Goal: Information Seeking & Learning: Stay updated

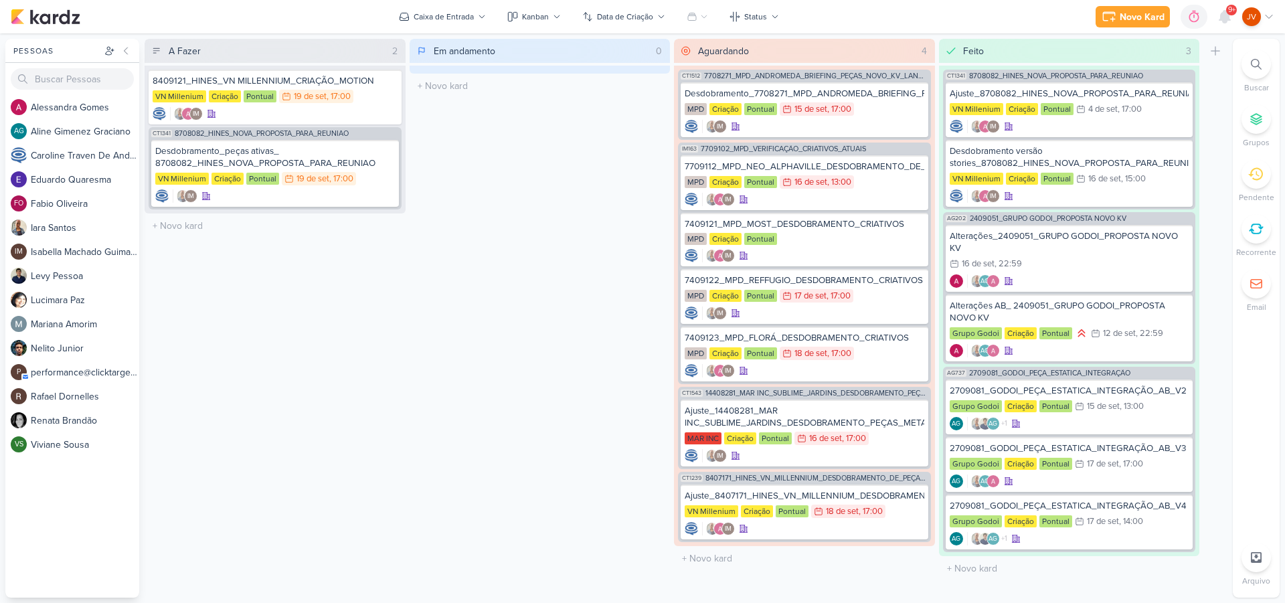
click at [1228, 13] on span "9+" at bounding box center [1231, 10] width 7 height 11
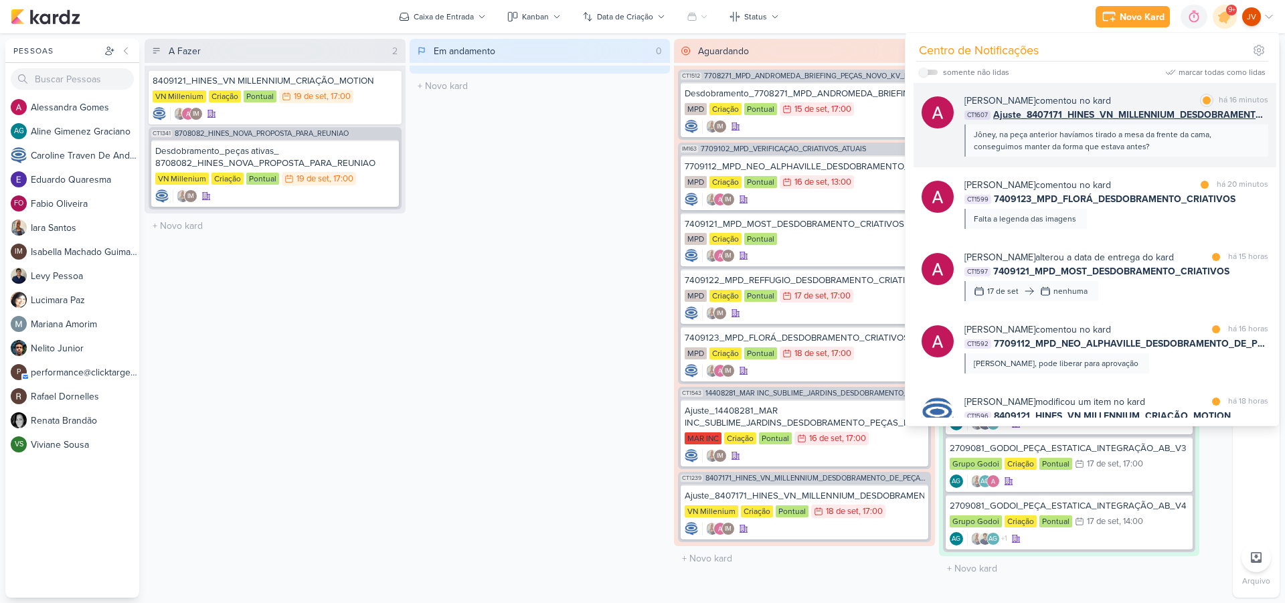
click at [1078, 137] on div "Jôney, na peça anterior havíamos tirado a mesa da frente da cama, conseguimos m…" at bounding box center [1116, 141] width 284 height 24
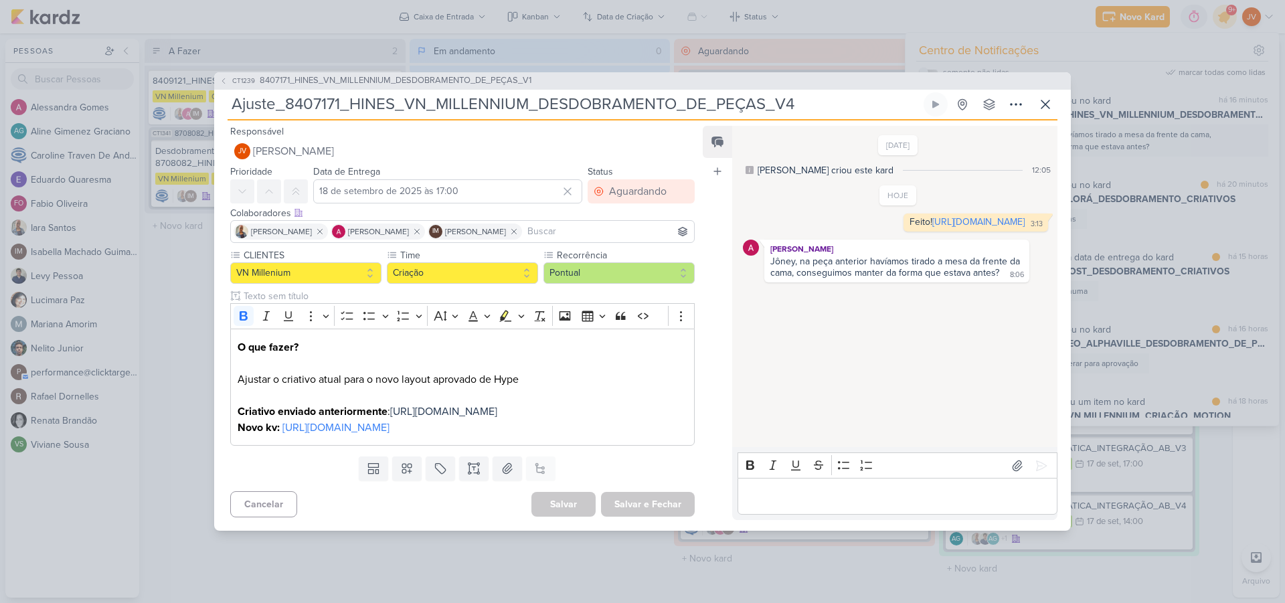
click at [889, 388] on div "[DATE] [PERSON_NAME] criou este kard 12:05 HOJE Feito! 3:13 3:13" at bounding box center [894, 287] width 324 height 320
click at [359, 434] on link "[URL][DOMAIN_NAME]" at bounding box center [335, 427] width 107 height 13
click at [390, 406] on span "[URL][DOMAIN_NAME]" at bounding box center [443, 411] width 107 height 13
click at [787, 505] on p "Editor editing area: main" at bounding box center [897, 497] width 306 height 16
click at [1039, 473] on icon at bounding box center [1041, 465] width 13 height 13
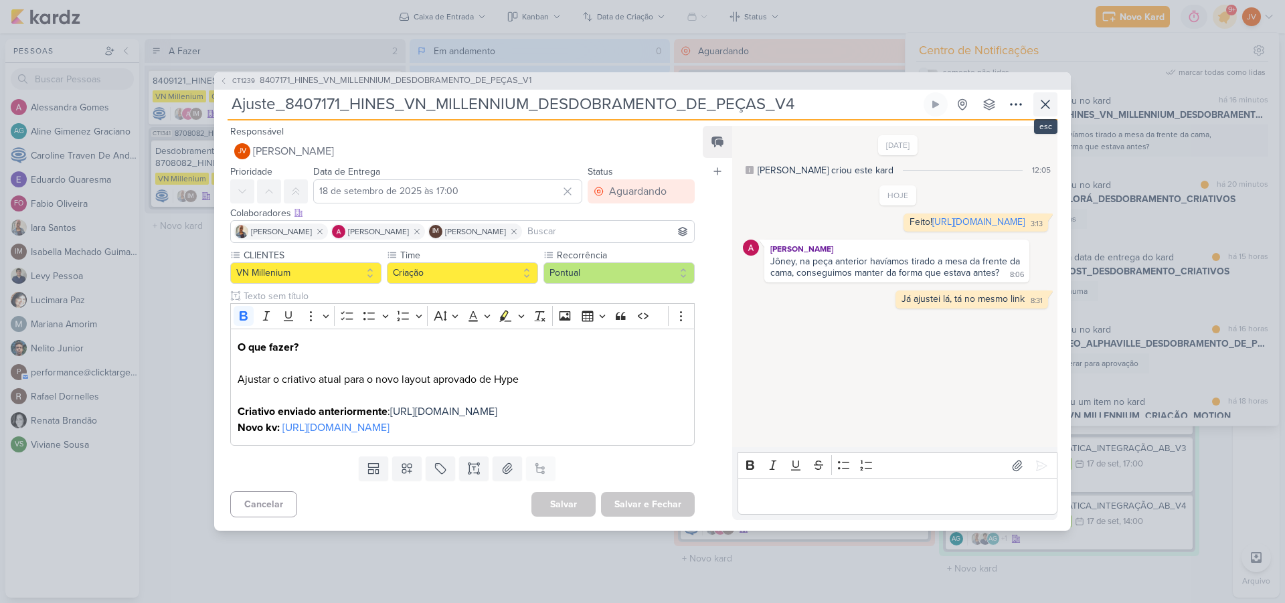
click at [1049, 96] on icon at bounding box center [1046, 104] width 16 height 16
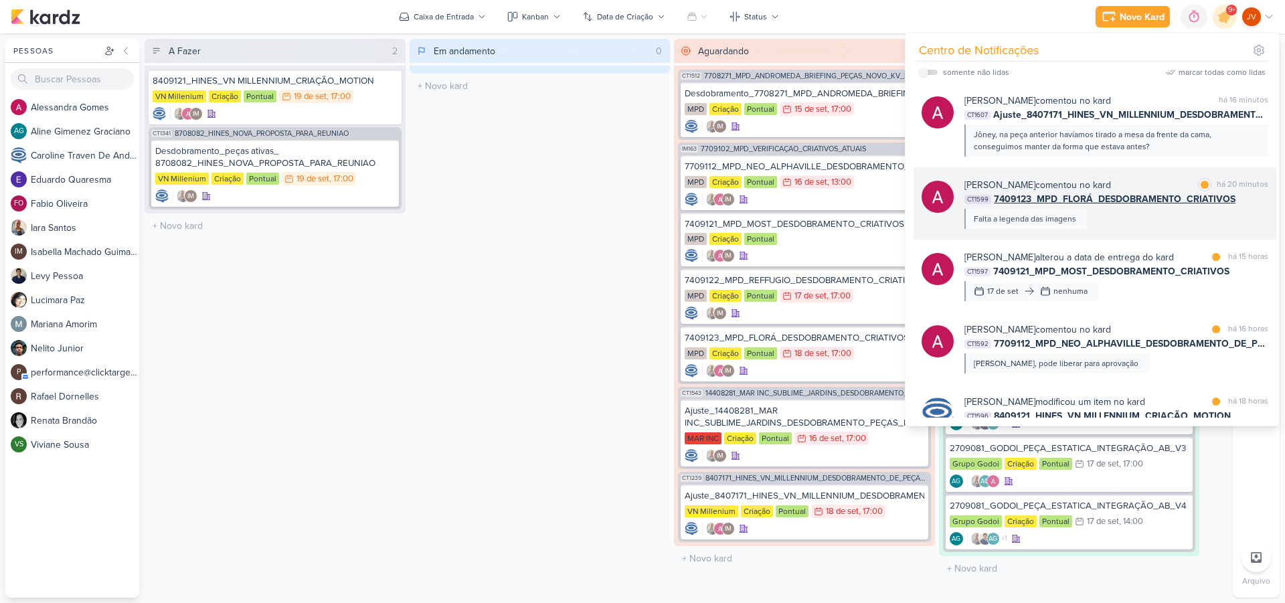
click at [1141, 225] on div "[PERSON_NAME] comentou no kard marcar como lida há 20 minutos CT1599 7409123_MP…" at bounding box center [1117, 203] width 304 height 51
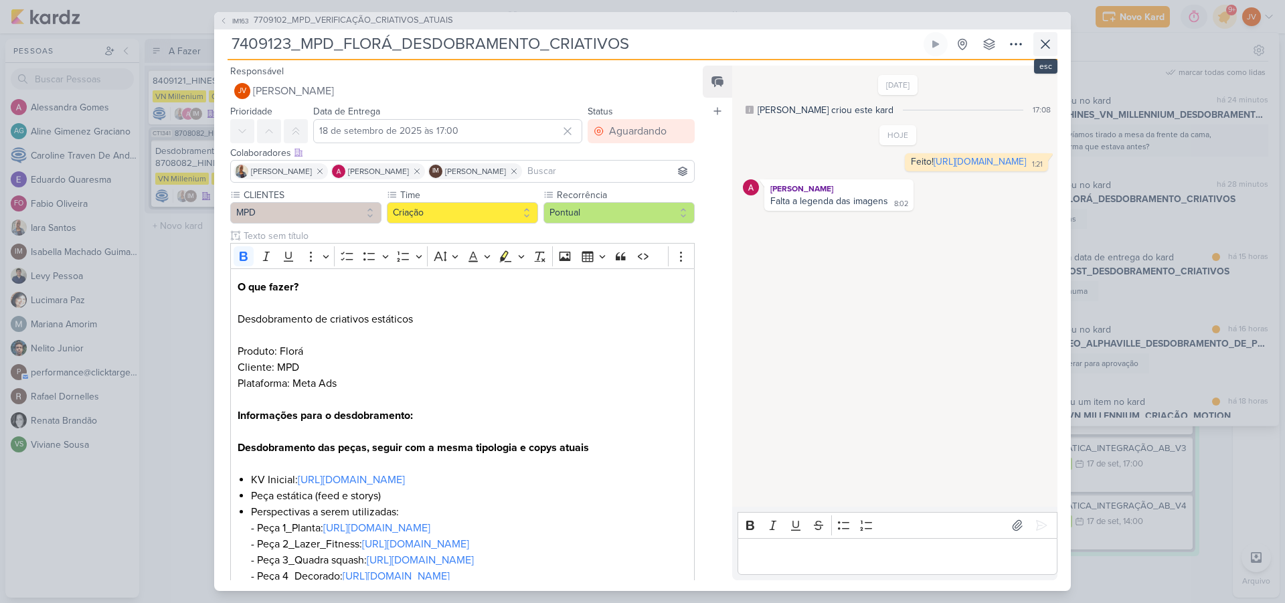
click at [1046, 46] on icon at bounding box center [1046, 44] width 16 height 16
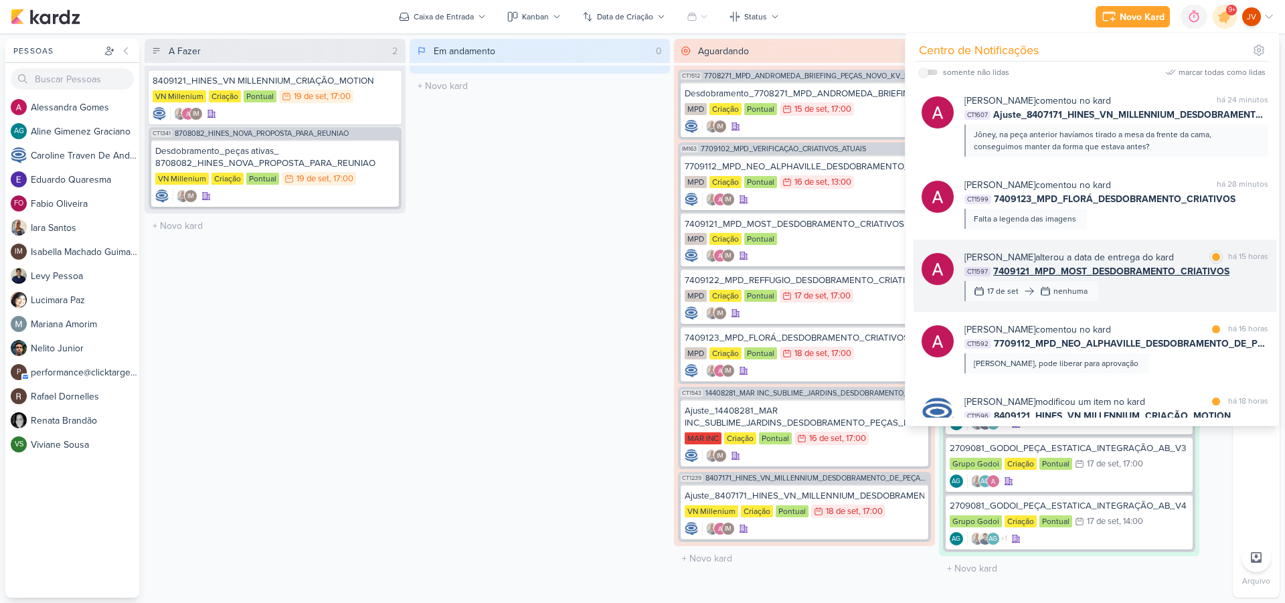
click at [1154, 291] on div "[PERSON_NAME] alterou a data de entrega do kard marcar como lida há 15 horas CT…" at bounding box center [1117, 275] width 304 height 51
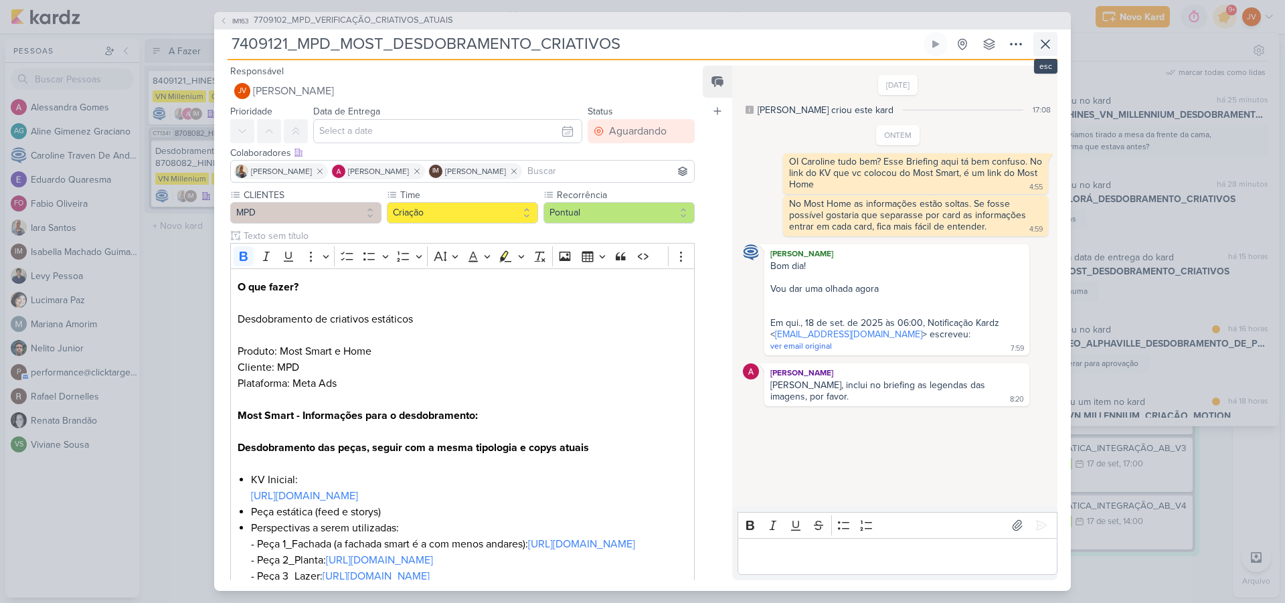
click at [1046, 42] on icon at bounding box center [1046, 44] width 16 height 16
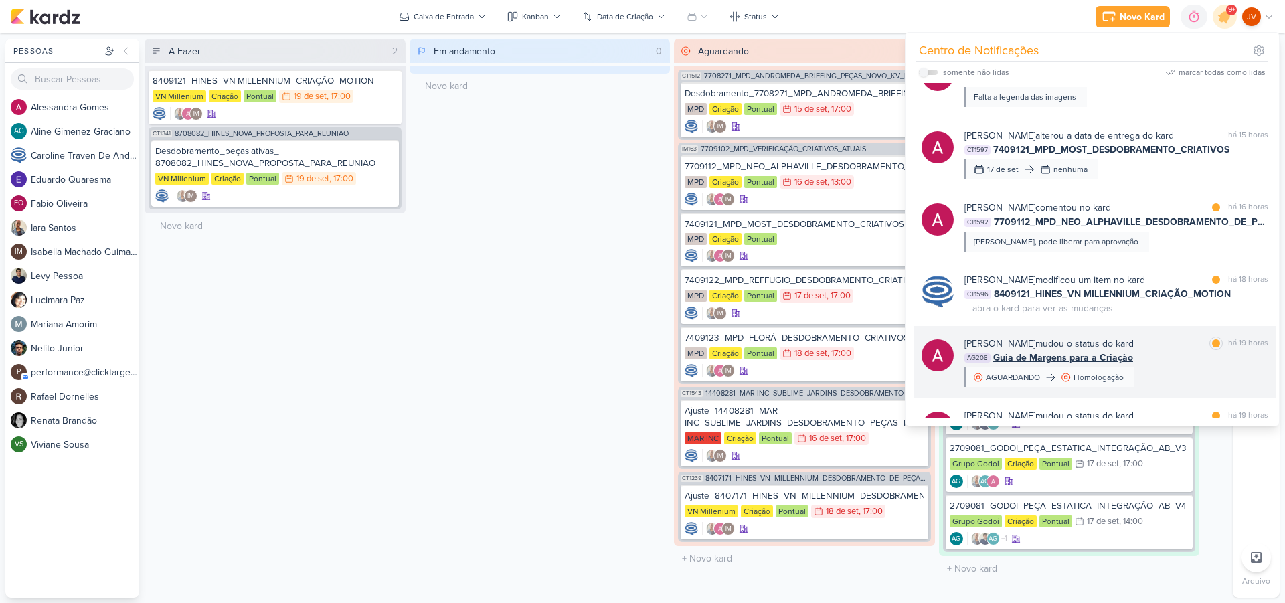
scroll to position [123, 0]
click at [1182, 366] on div "[PERSON_NAME] mudou o status do kard marcar como lida há 19 horas AG208 Guia de…" at bounding box center [1117, 361] width 304 height 51
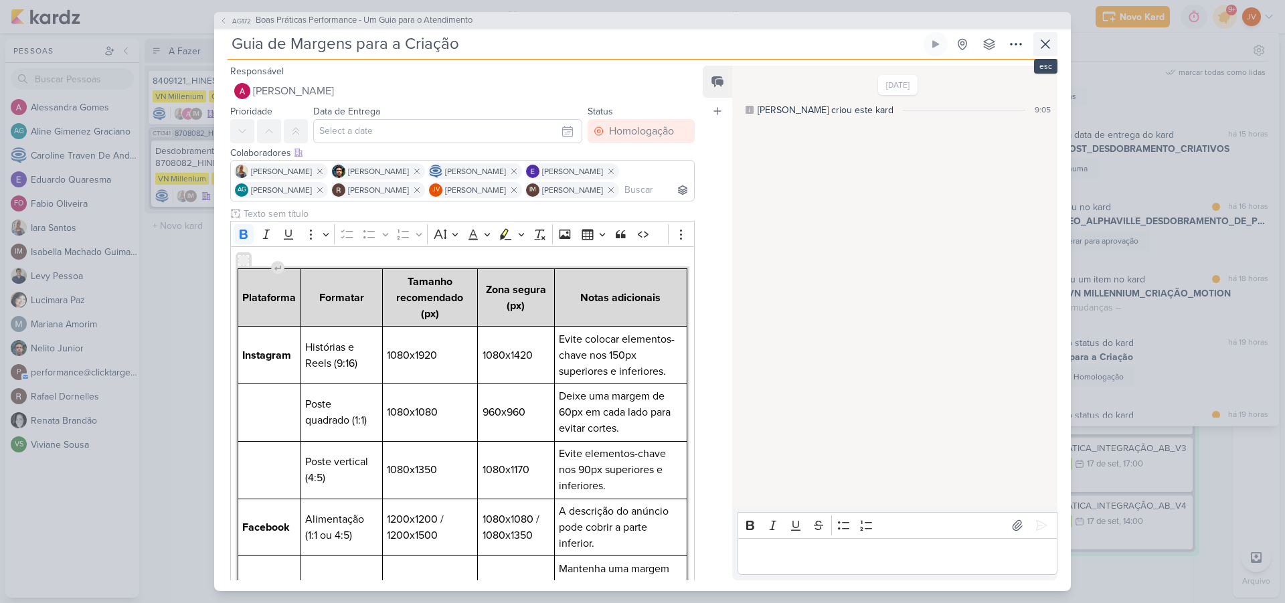
click at [1044, 45] on icon at bounding box center [1046, 44] width 16 height 16
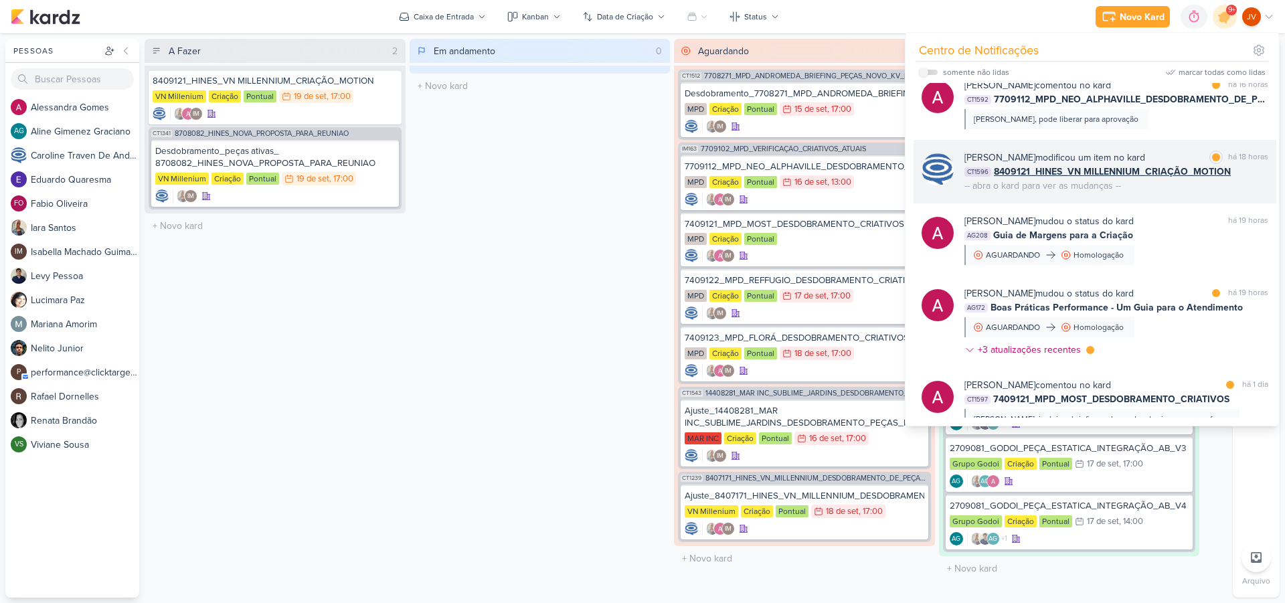
scroll to position [246, 0]
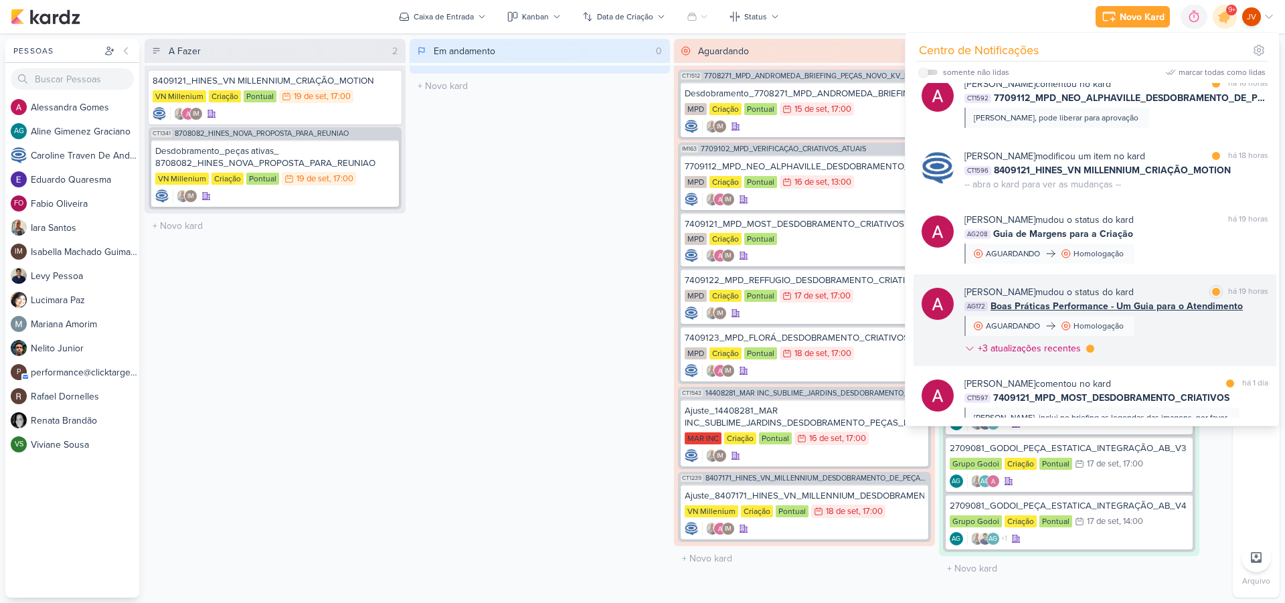
click at [1161, 329] on div "[PERSON_NAME] mudou o status do kard marcar como lida há 19 horas AG172 Boas Pr…" at bounding box center [1117, 323] width 304 height 76
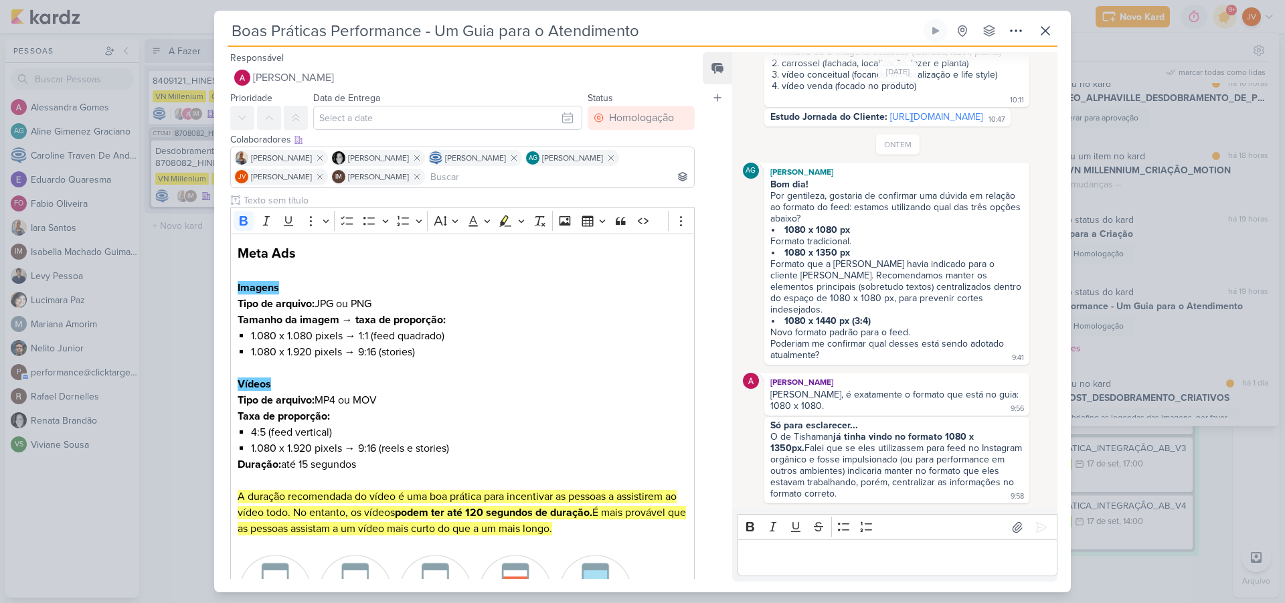
scroll to position [0, 0]
click at [1050, 29] on icon at bounding box center [1046, 31] width 16 height 16
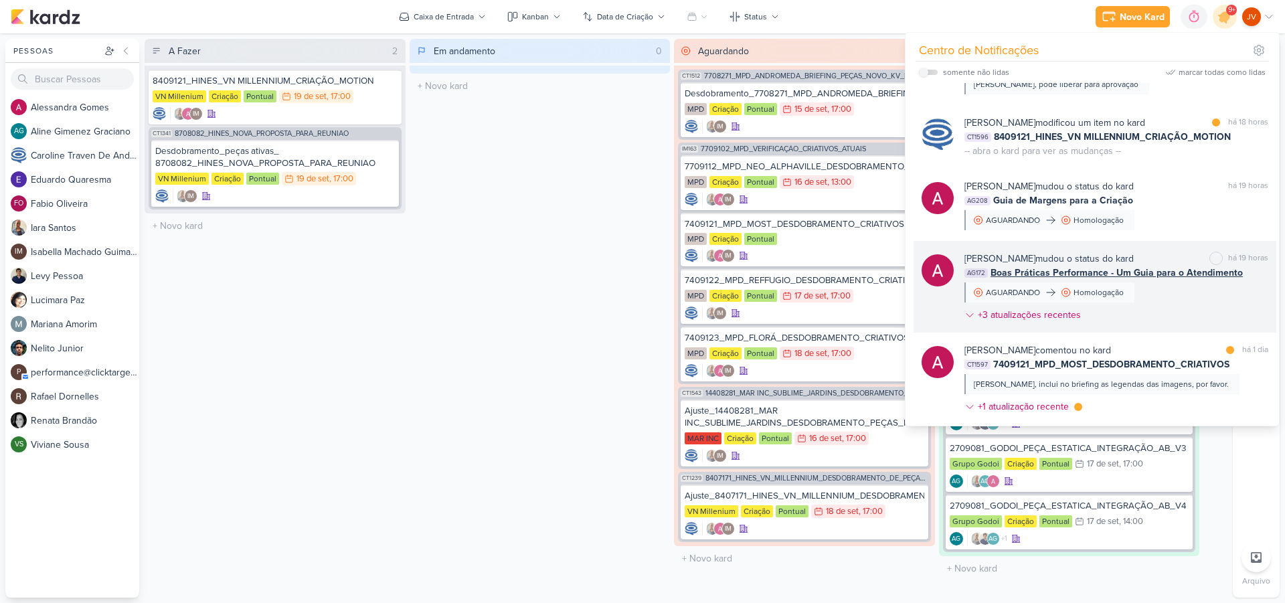
scroll to position [293, 0]
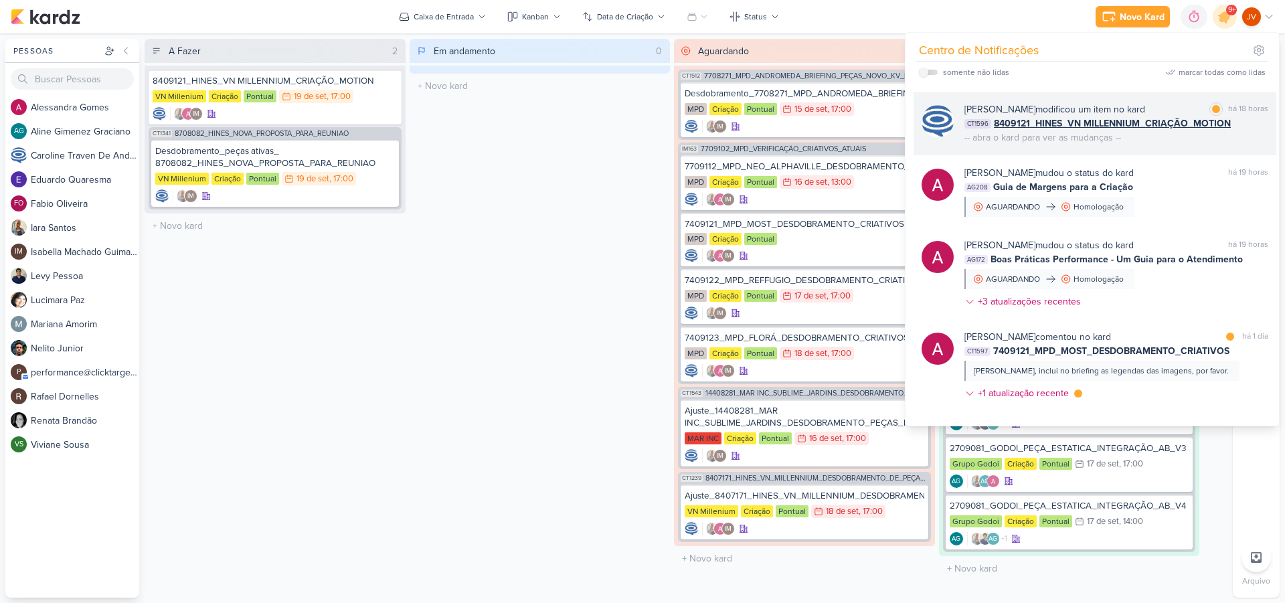
click at [1174, 142] on div "[PERSON_NAME] modificou um item no kard marcar como lida há 18 horas CT1596 840…" at bounding box center [1117, 123] width 304 height 42
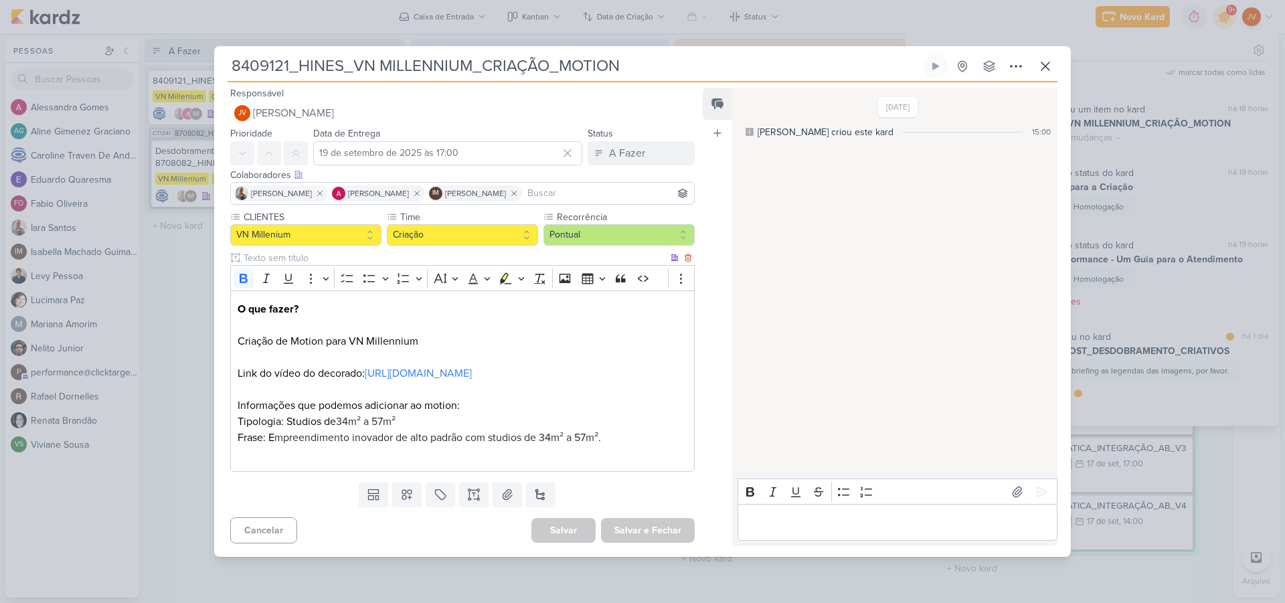
scroll to position [0, 0]
click at [1054, 56] on button at bounding box center [1046, 66] width 24 height 24
